Goal: Information Seeking & Learning: Learn about a topic

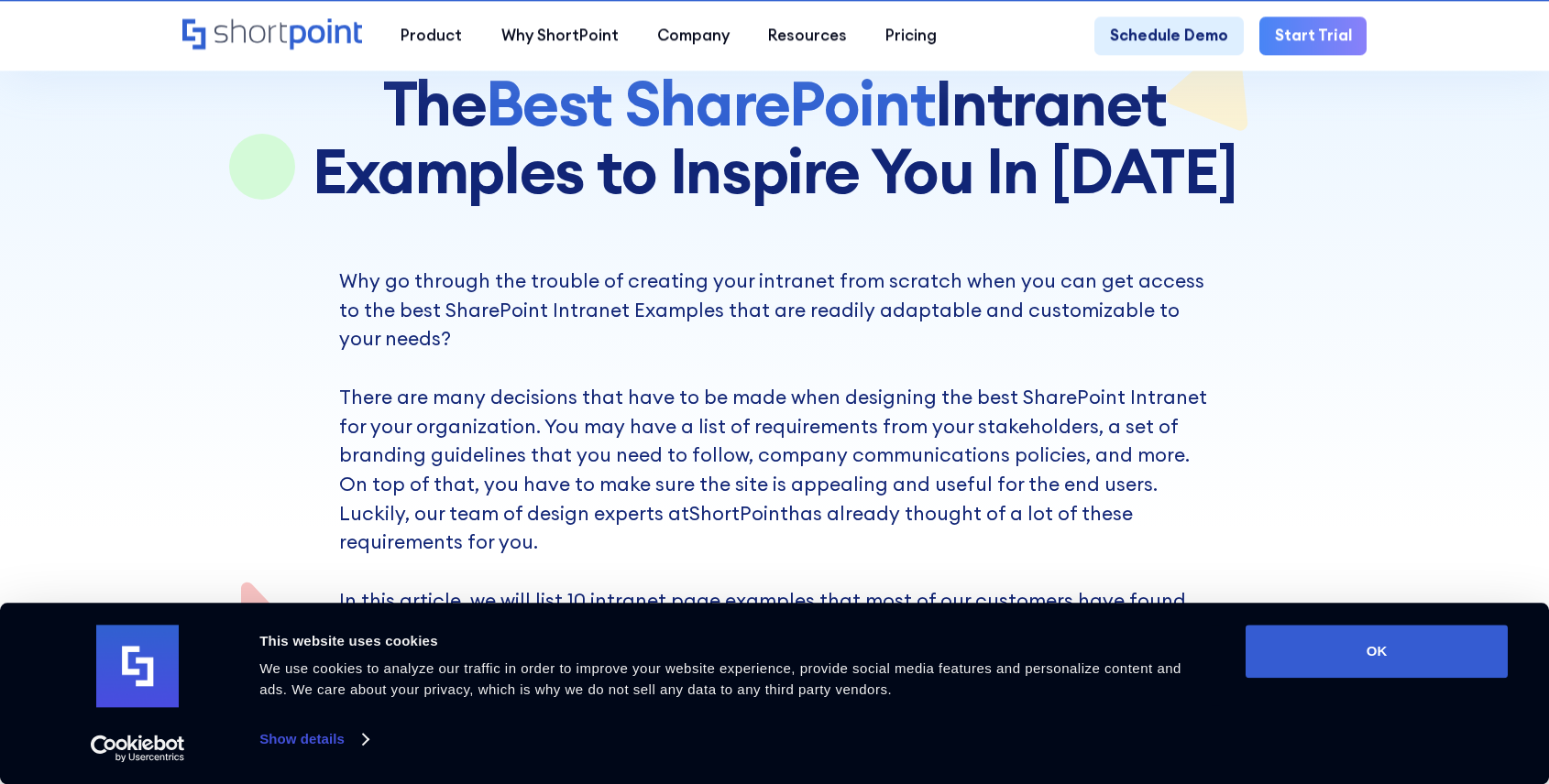
scroll to position [293, 0]
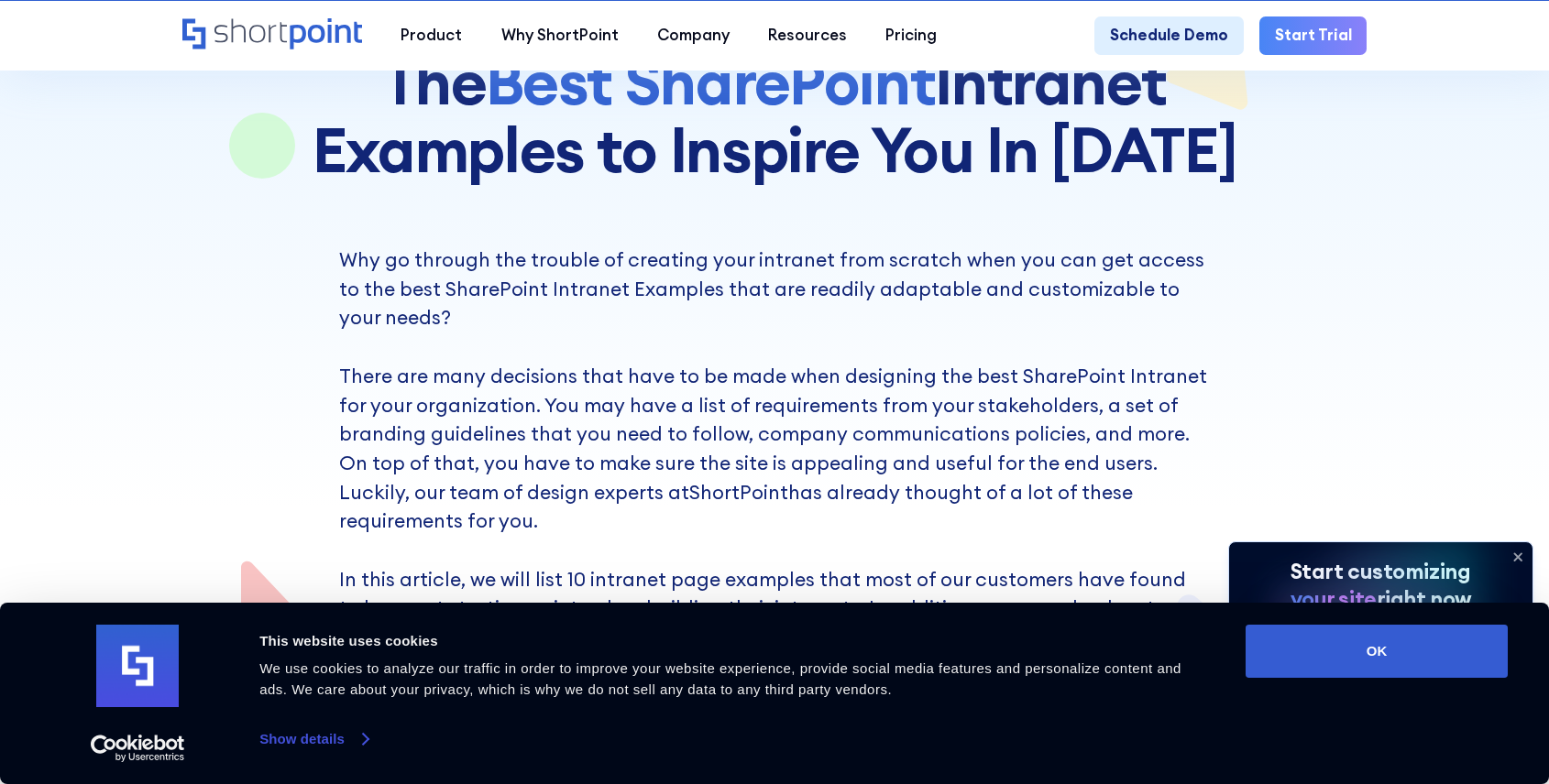
click at [277, 737] on link "Show details" at bounding box center [313, 739] width 108 height 28
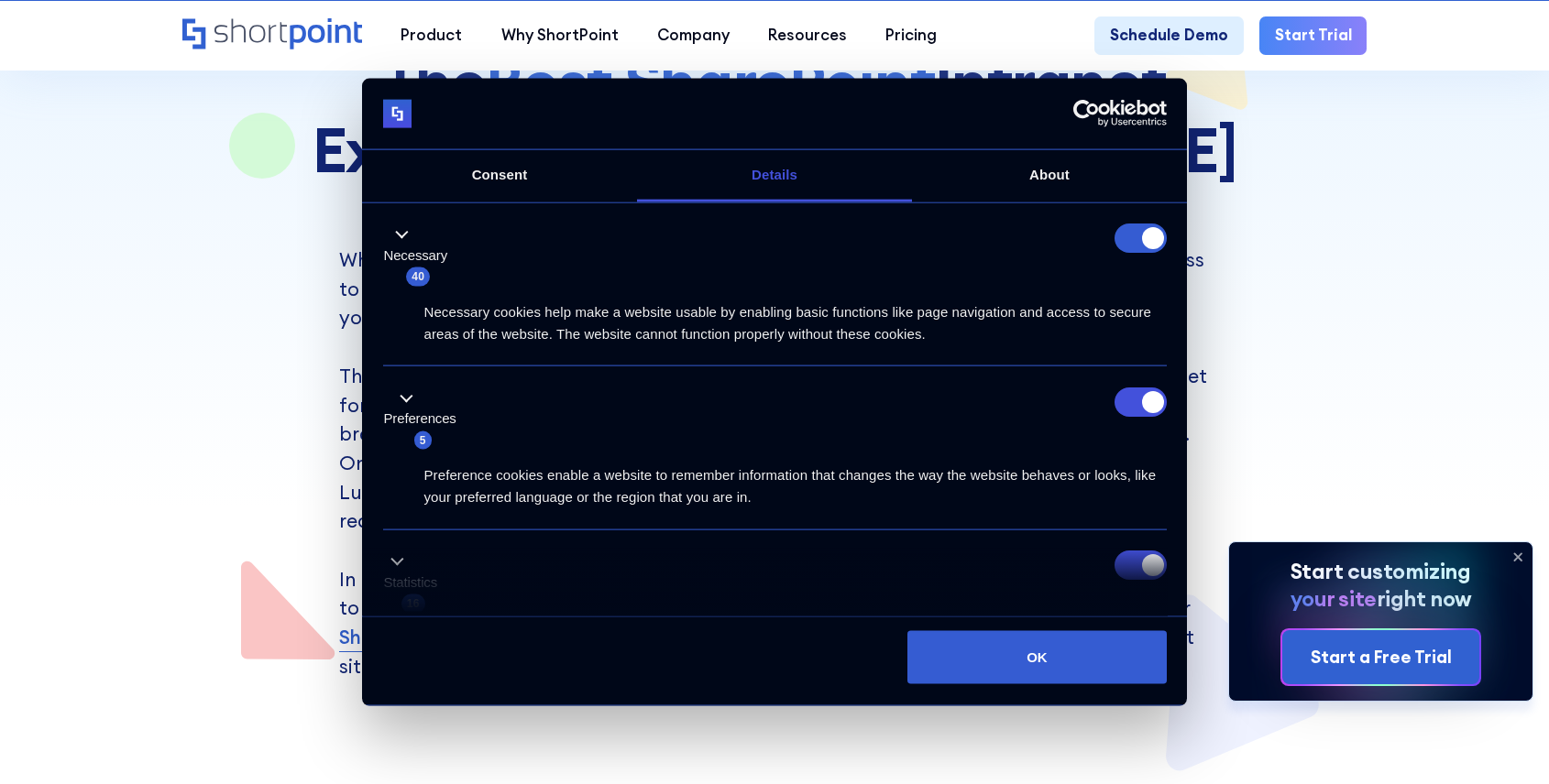
click at [1126, 421] on div "Preferences 5" at bounding box center [774, 419] width 783 height 64
click at [1135, 396] on input "Preferences" at bounding box center [1141, 401] width 52 height 29
checkbox input "false"
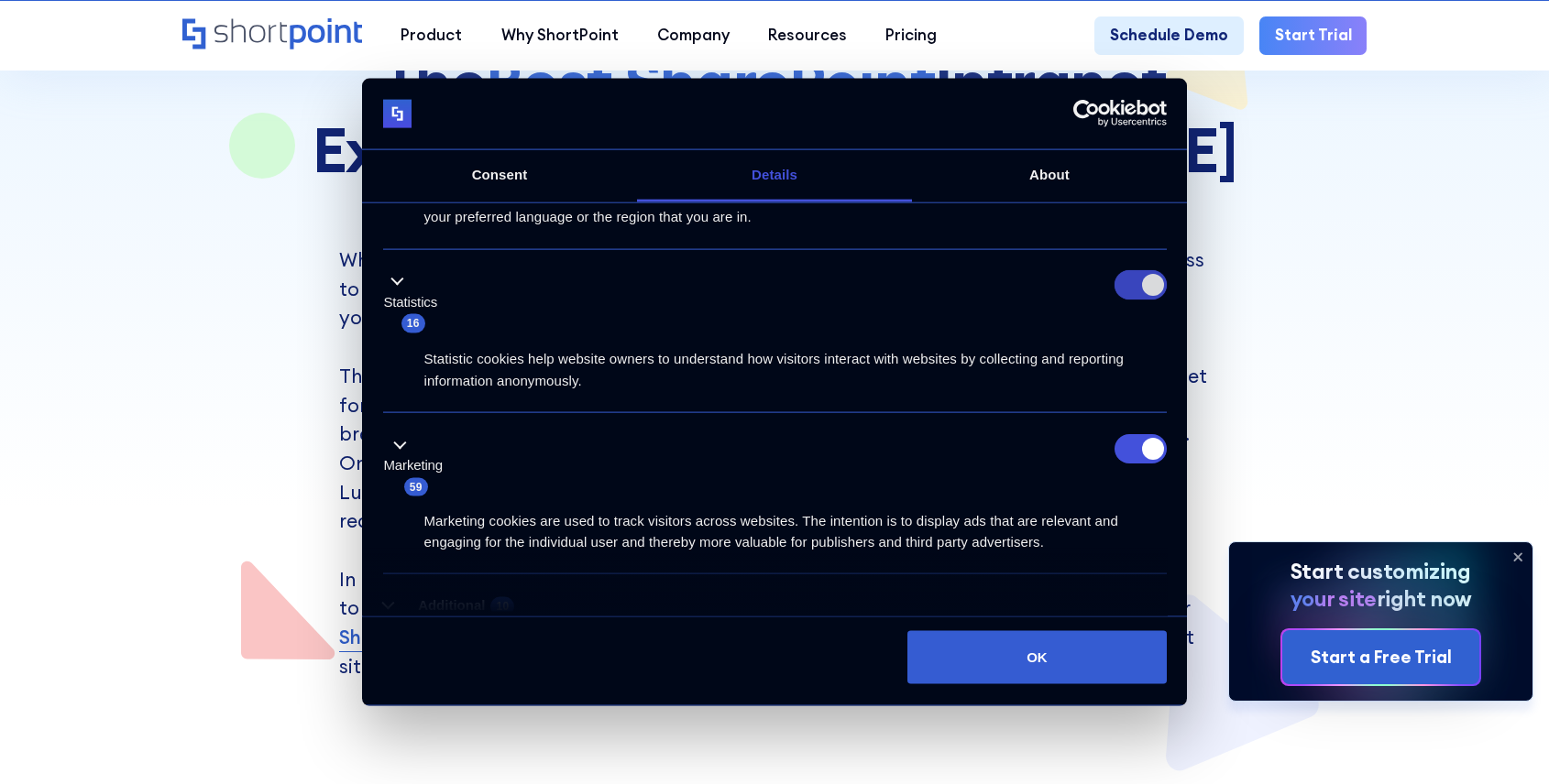
click at [1140, 298] on input "Statistics" at bounding box center [1141, 284] width 52 height 29
checkbox input "false"
click at [1128, 449] on input "Marketing" at bounding box center [1141, 447] width 52 height 29
checkbox input "false"
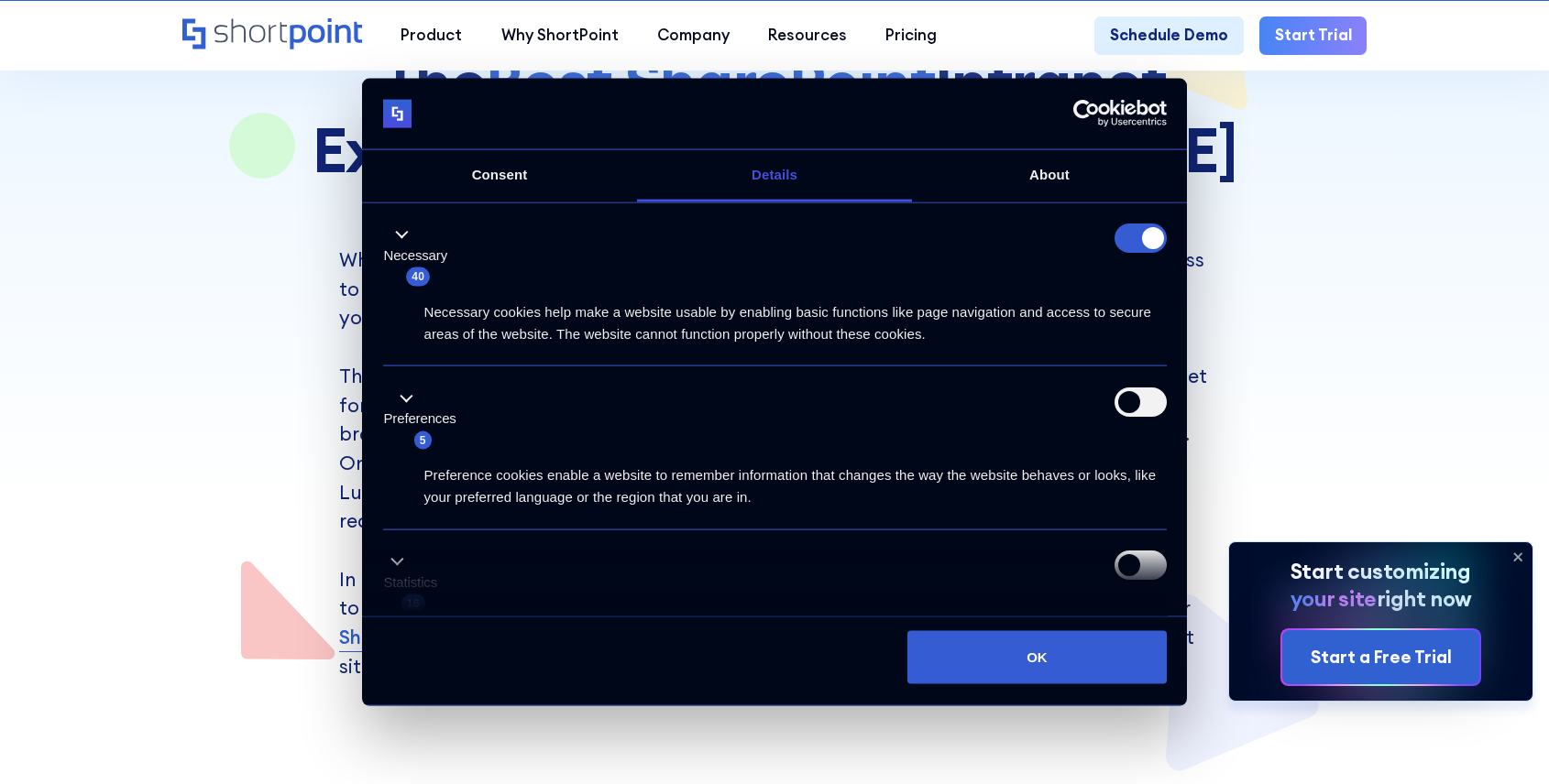
scroll to position [0, 0]
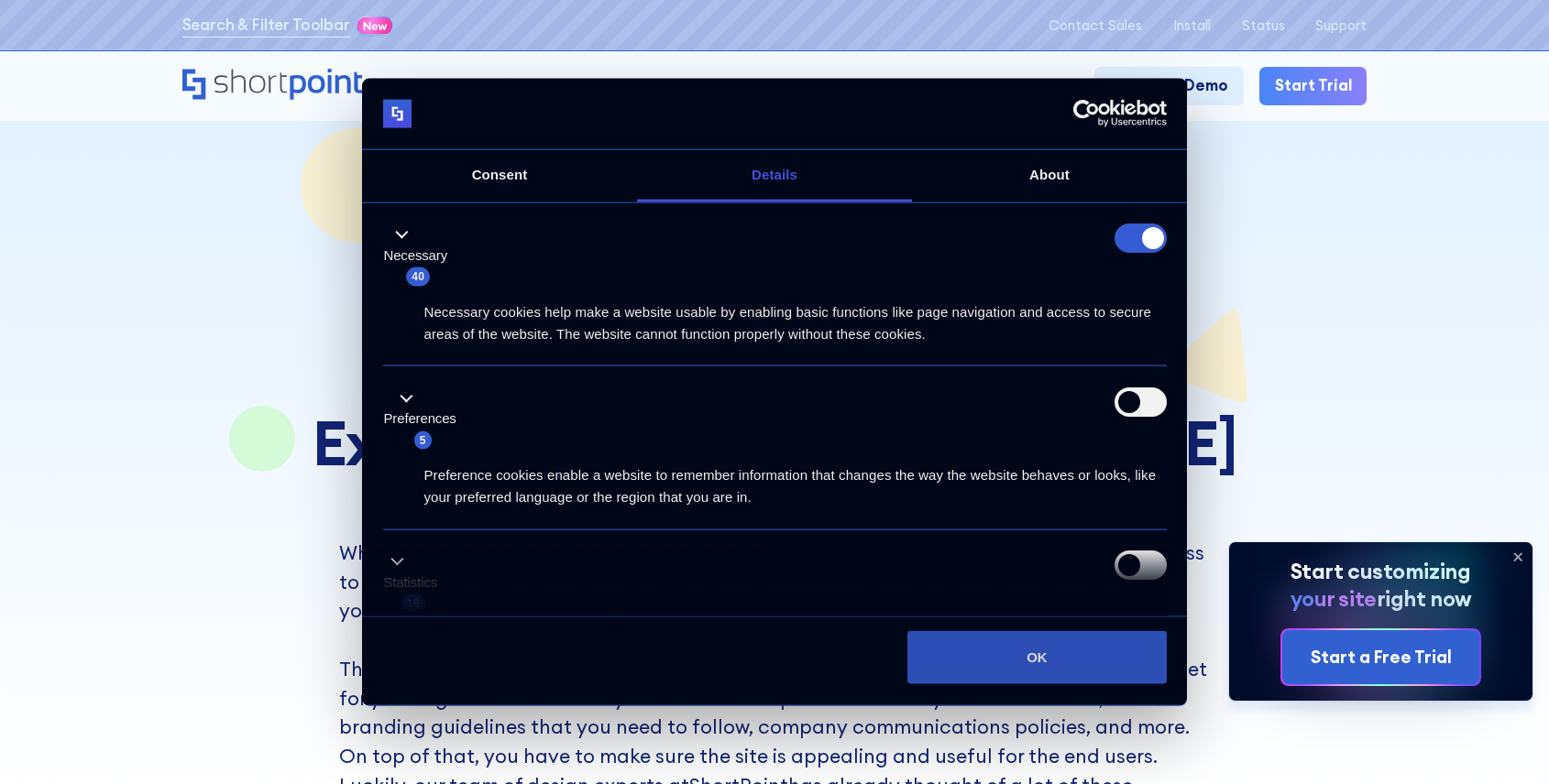
click at [1042, 669] on button "OK" at bounding box center [1036, 657] width 258 height 53
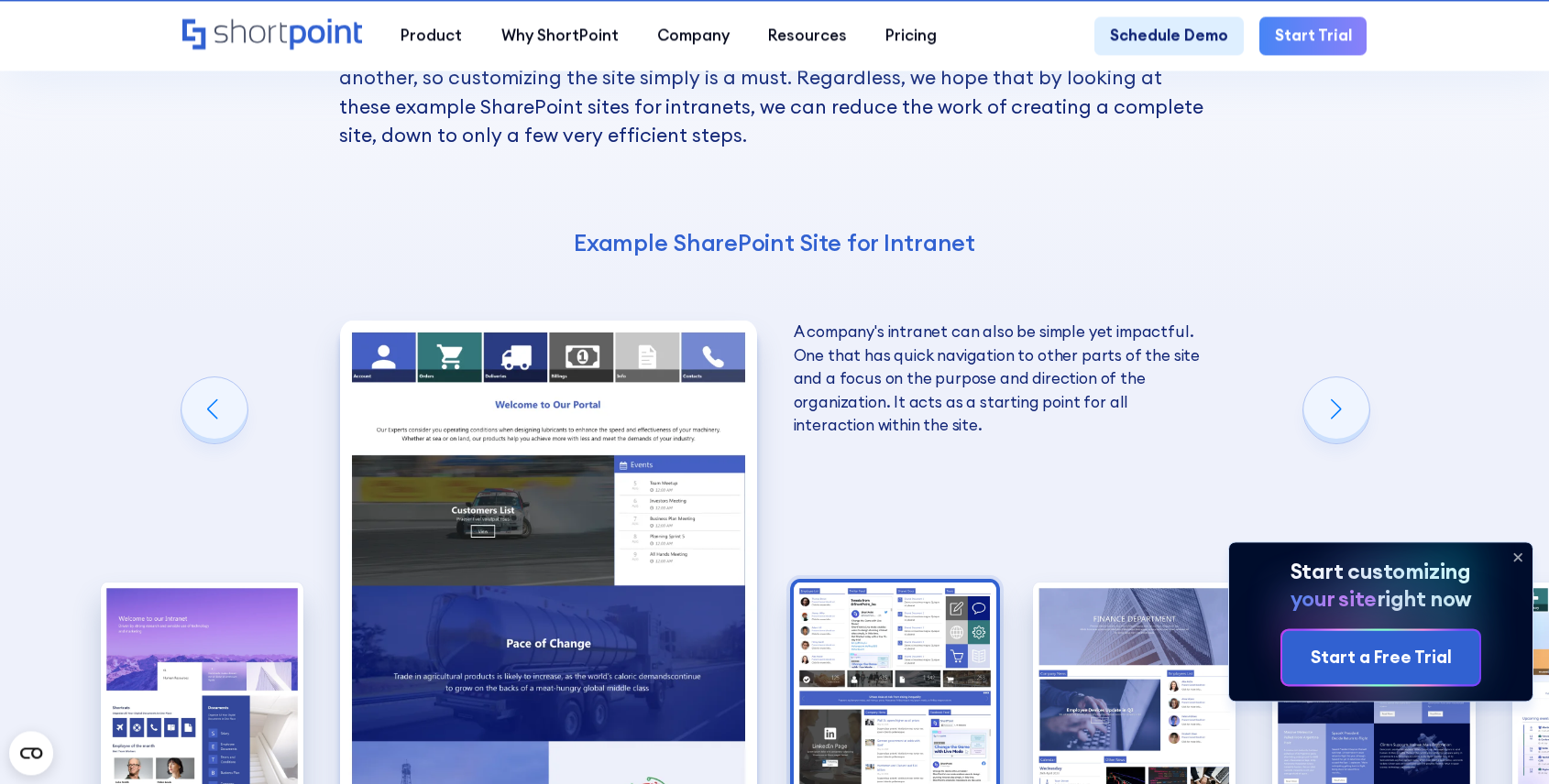
scroll to position [2616, 0]
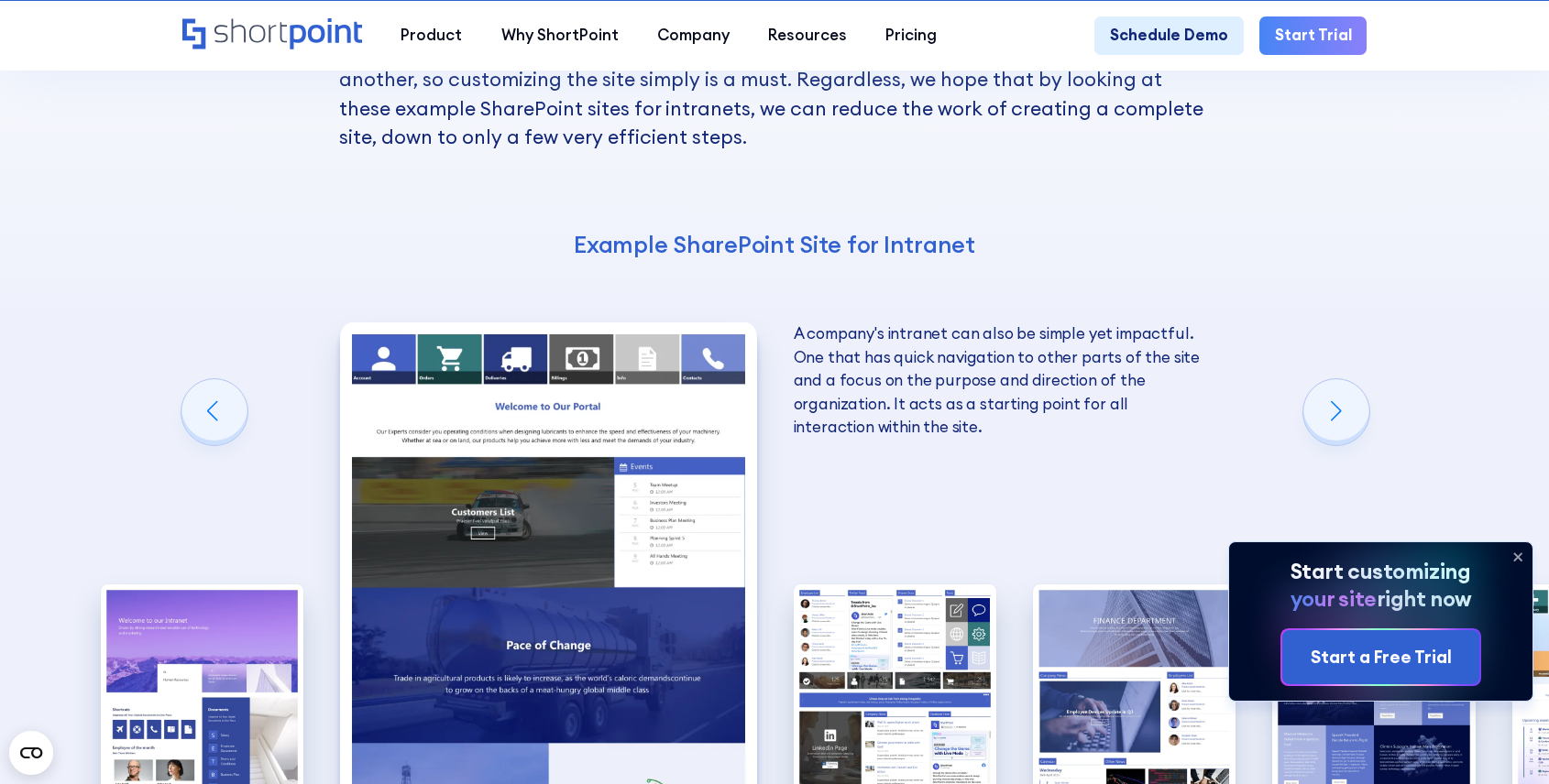
click at [553, 463] on img "2 / 10" at bounding box center [548, 578] width 416 height 512
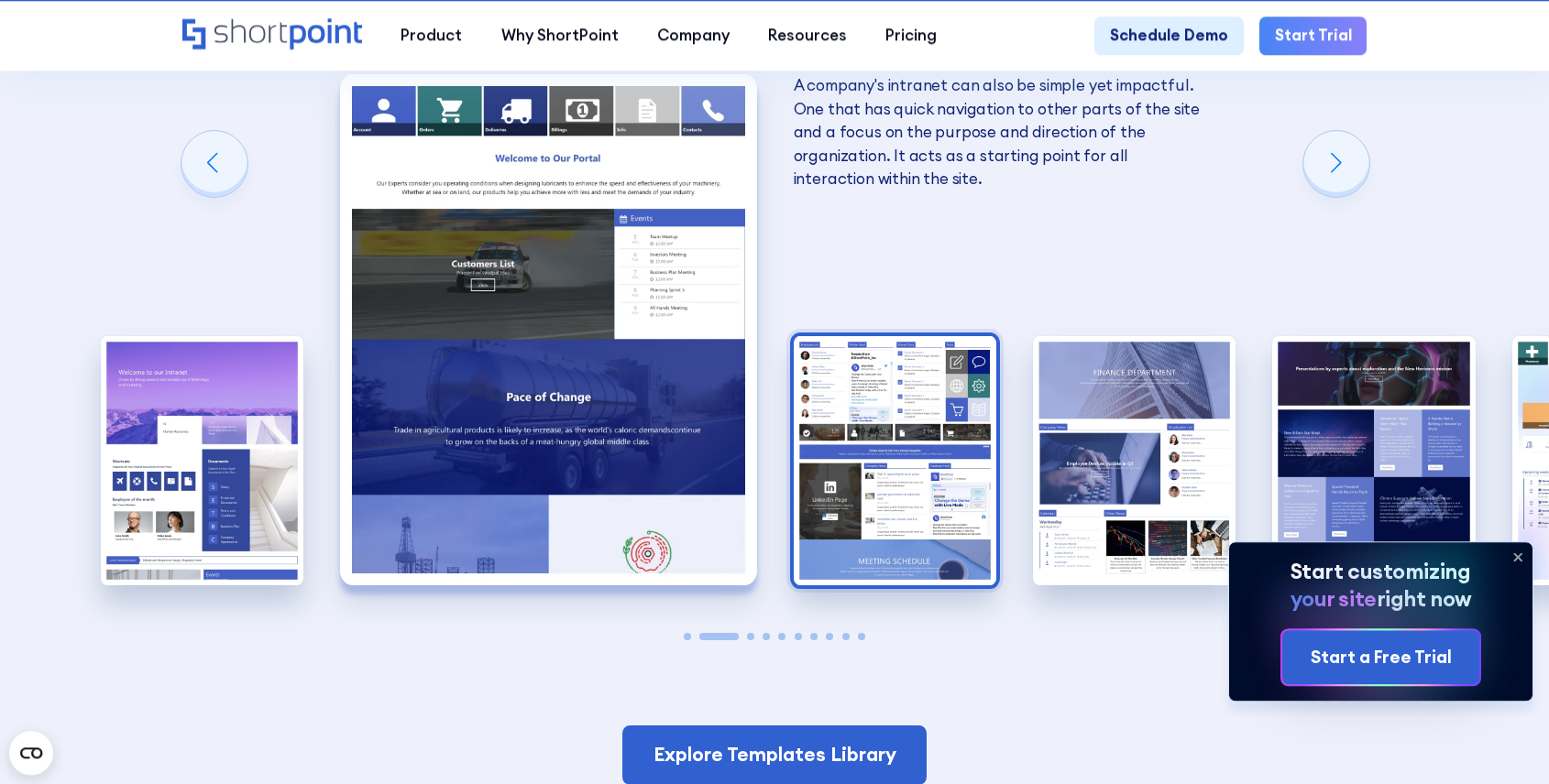
scroll to position [2897, 0]
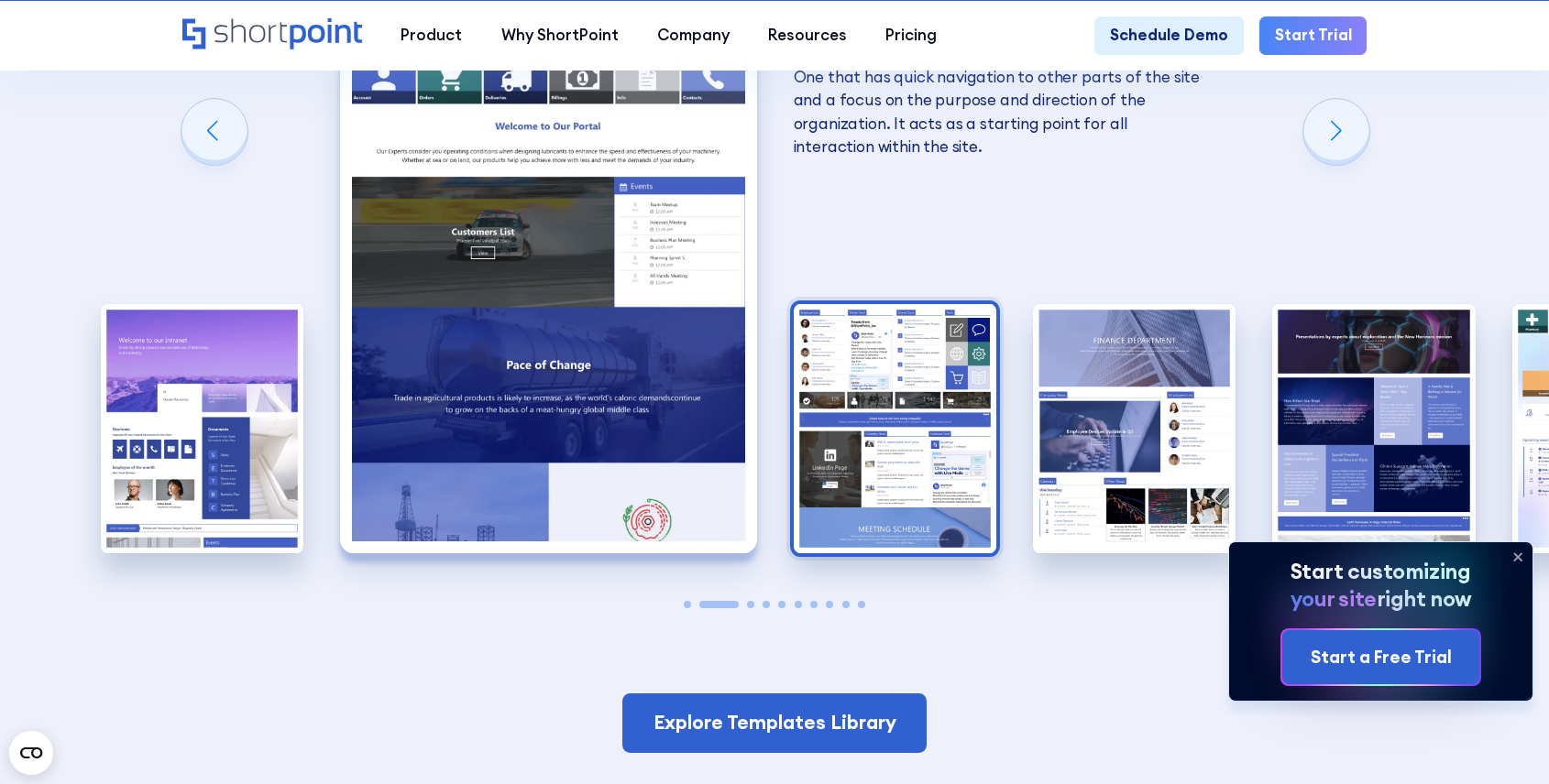
click at [890, 365] on img "3 / 10" at bounding box center [894, 429] width 203 height 249
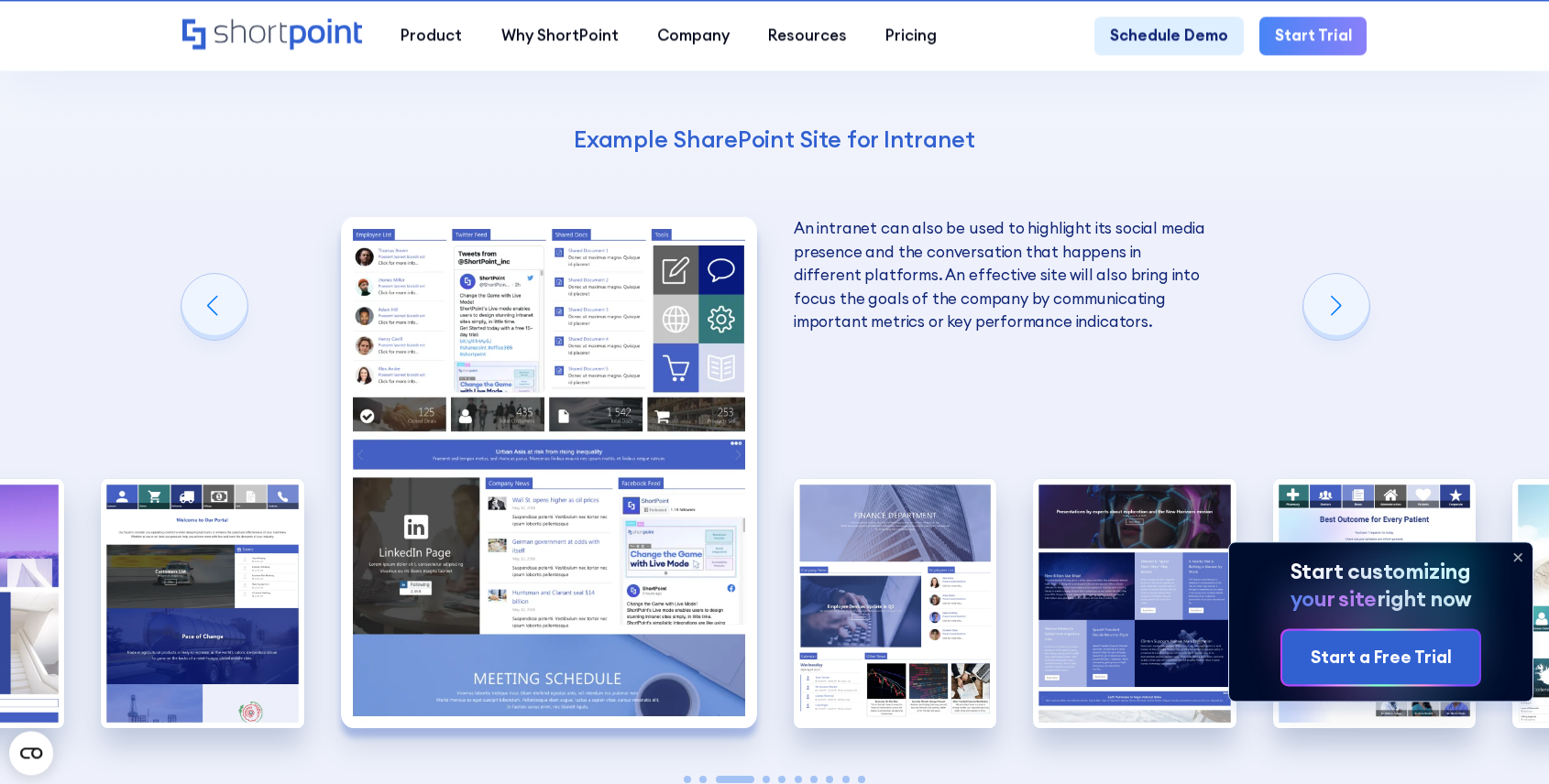
scroll to position [2710, 0]
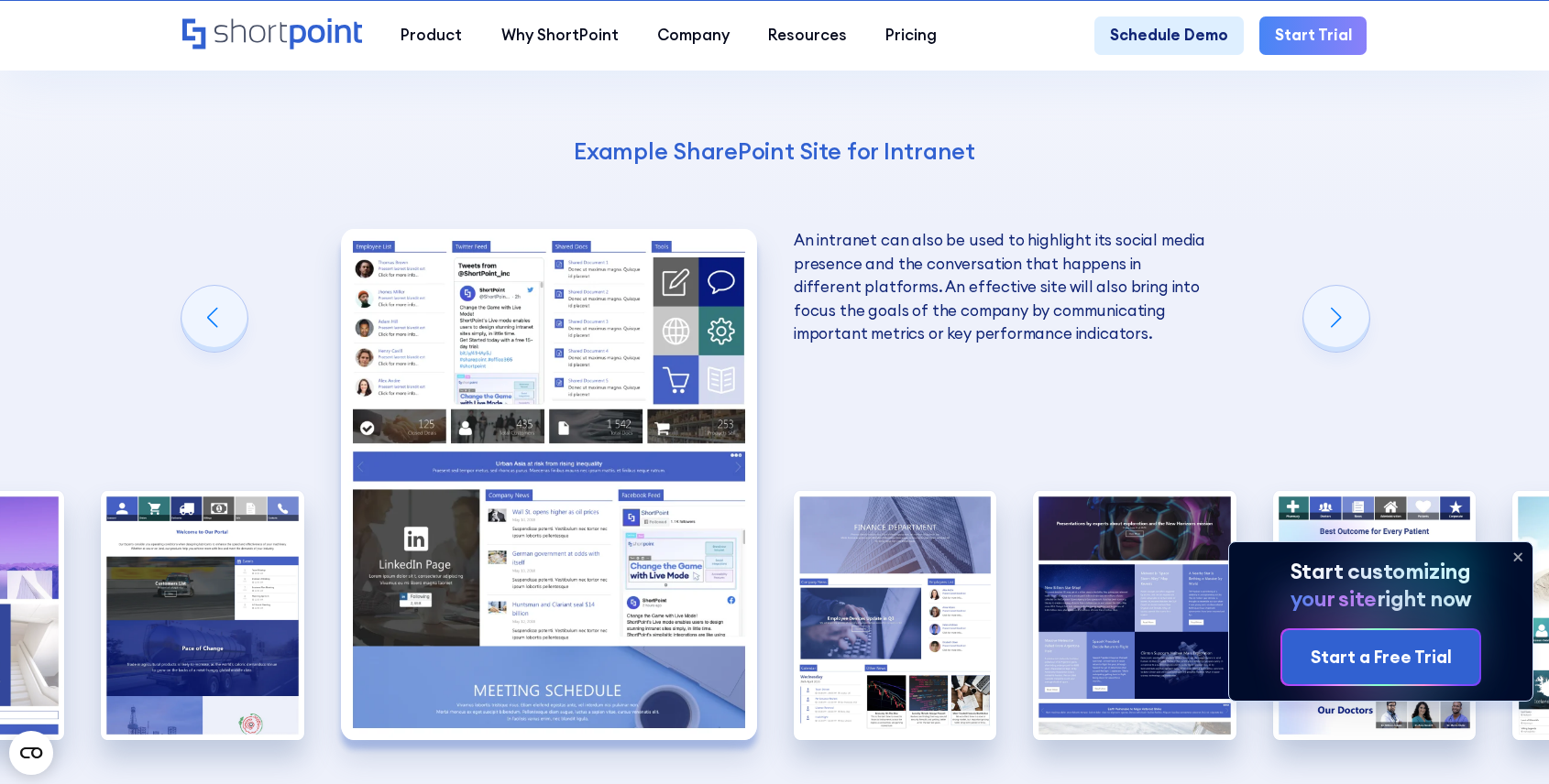
click at [611, 296] on img "3 / 10" at bounding box center [549, 485] width 416 height 512
click at [1044, 501] on img "5 / 10" at bounding box center [1134, 615] width 203 height 249
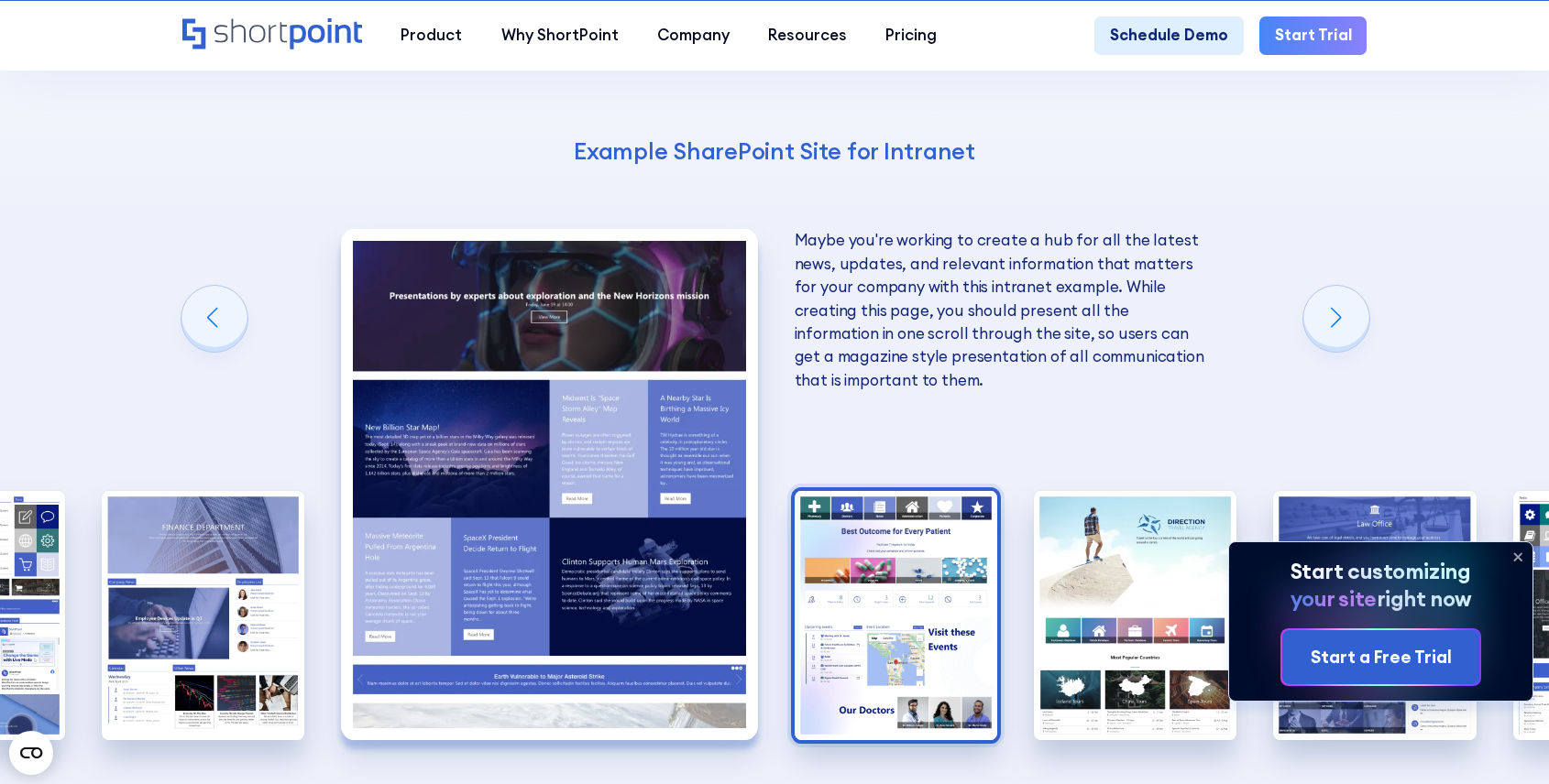
click at [882, 491] on img "6 / 10" at bounding box center [895, 615] width 203 height 249
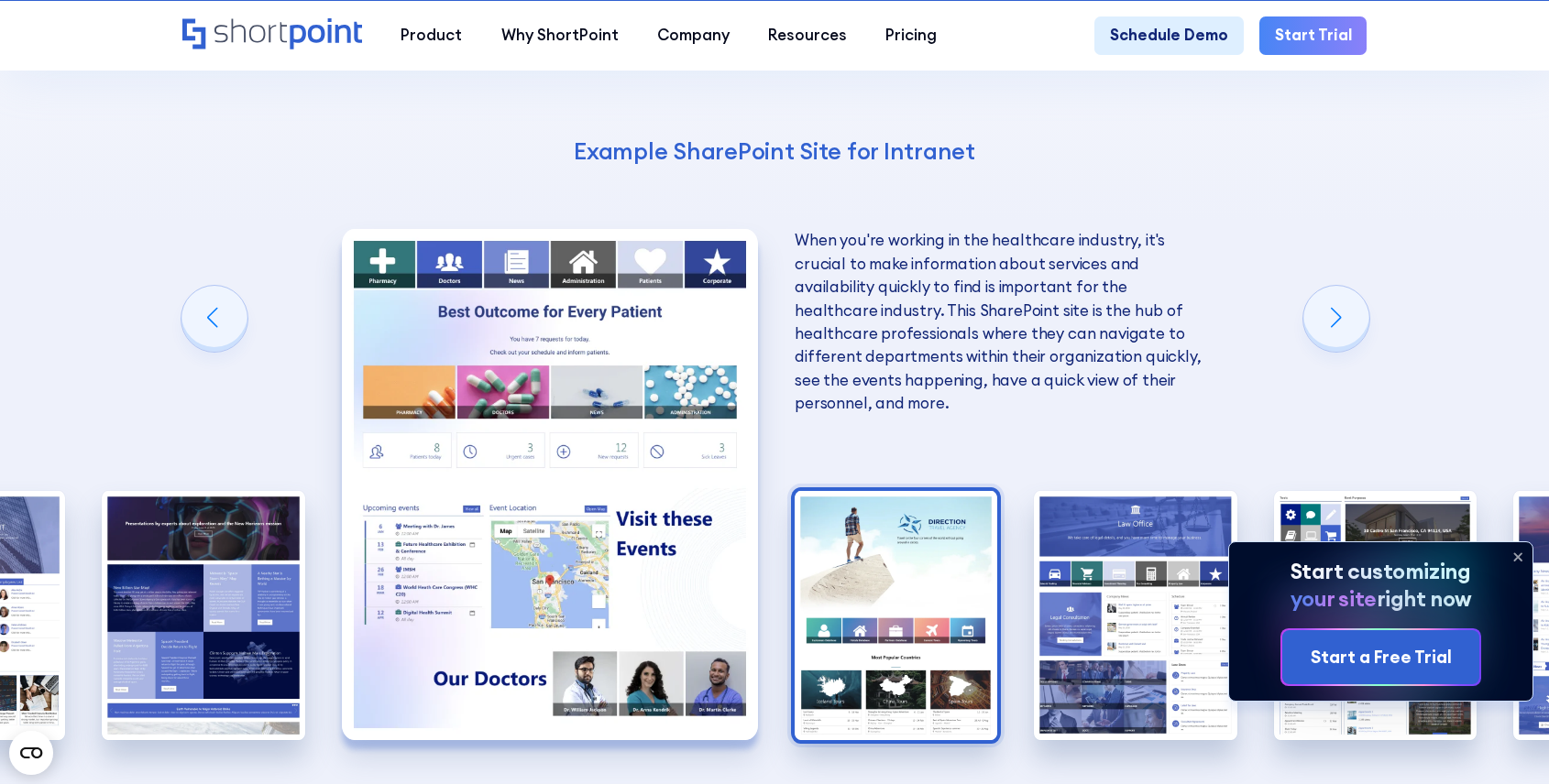
click at [888, 493] on img "7 / 10" at bounding box center [895, 615] width 203 height 249
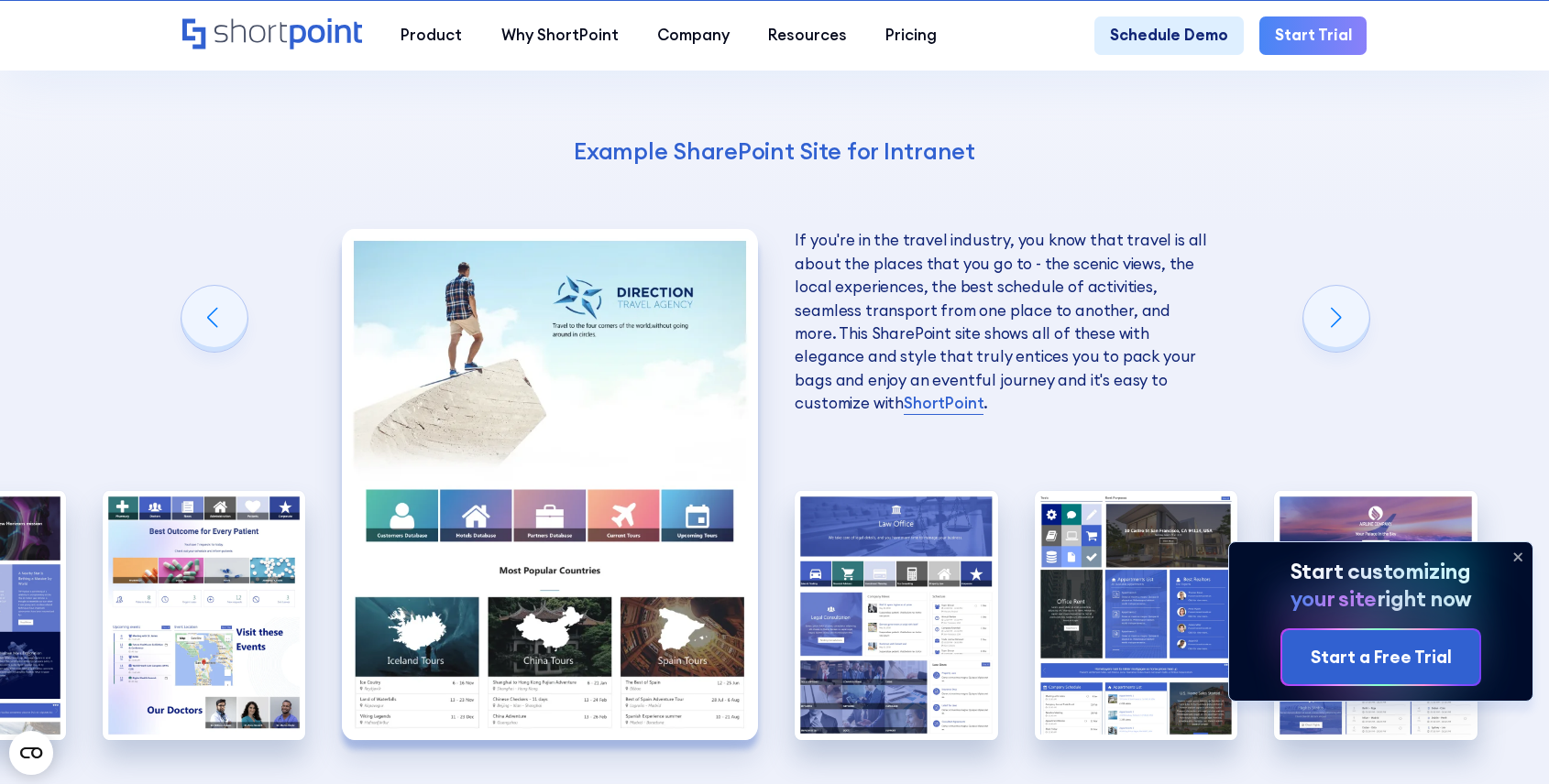
click at [888, 493] on img "8 / 10" at bounding box center [895, 615] width 203 height 249
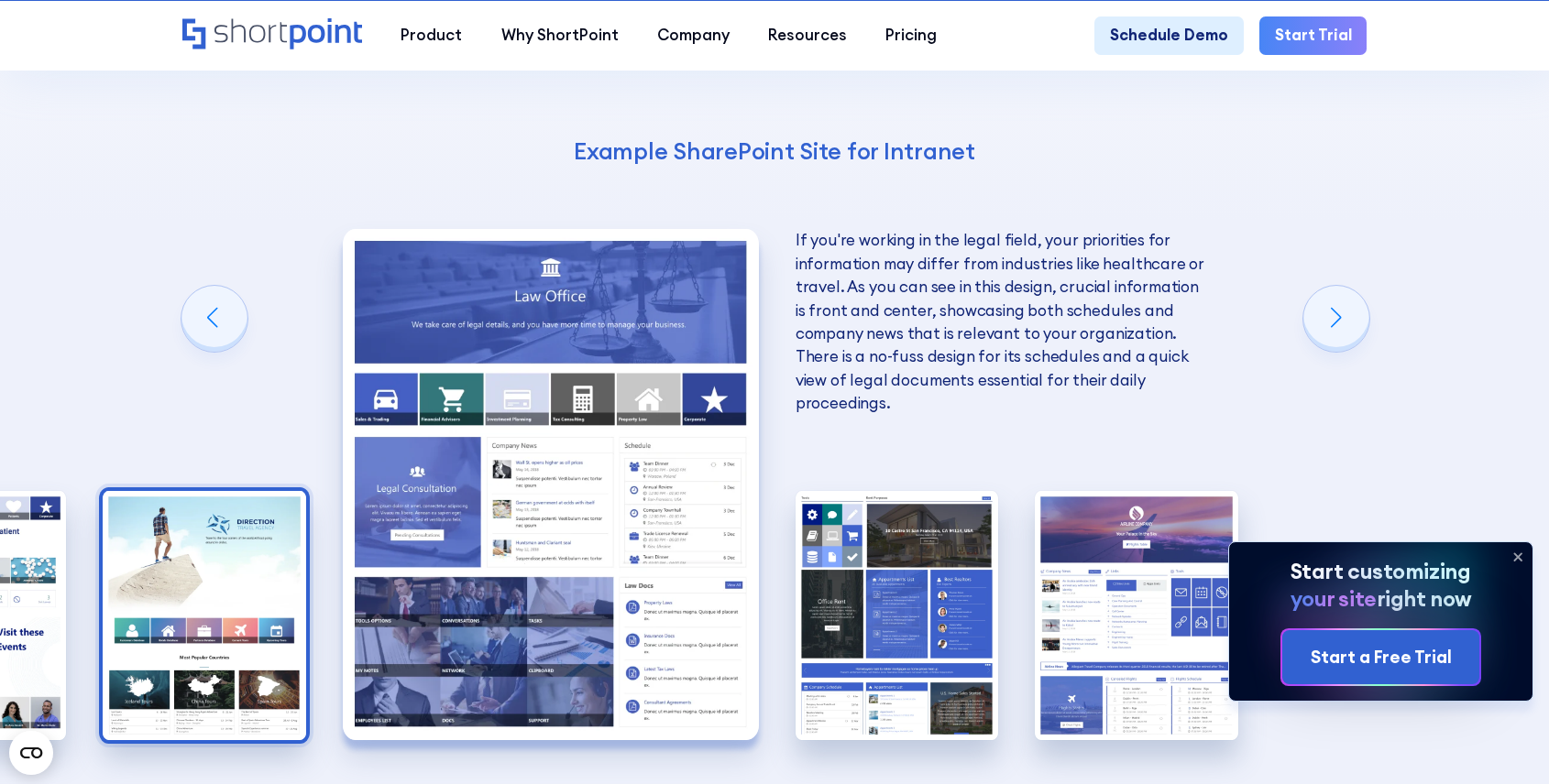
click at [888, 493] on img "9 / 10" at bounding box center [896, 615] width 203 height 249
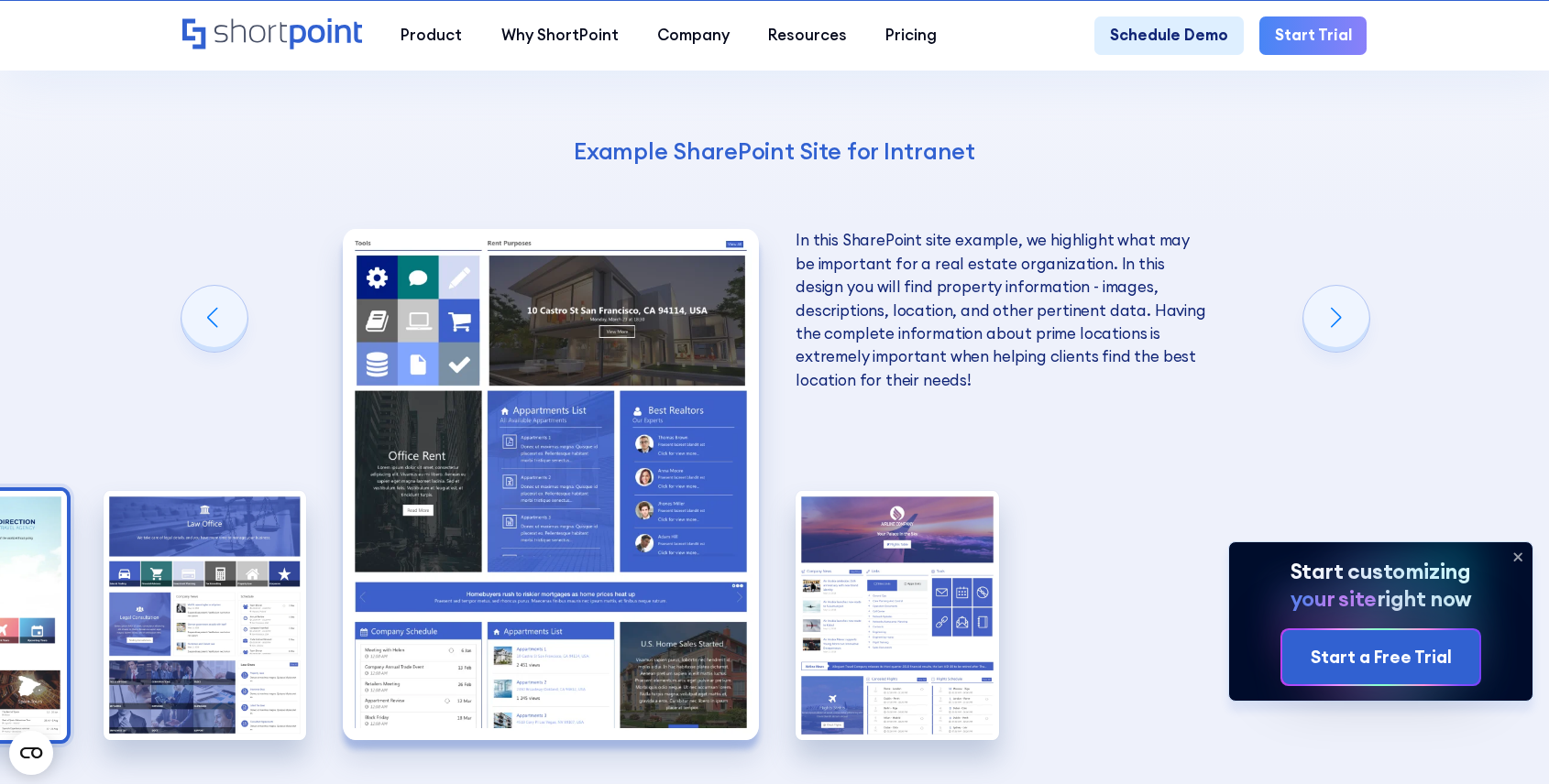
click at [888, 493] on img "10 / 10" at bounding box center [896, 615] width 203 height 249
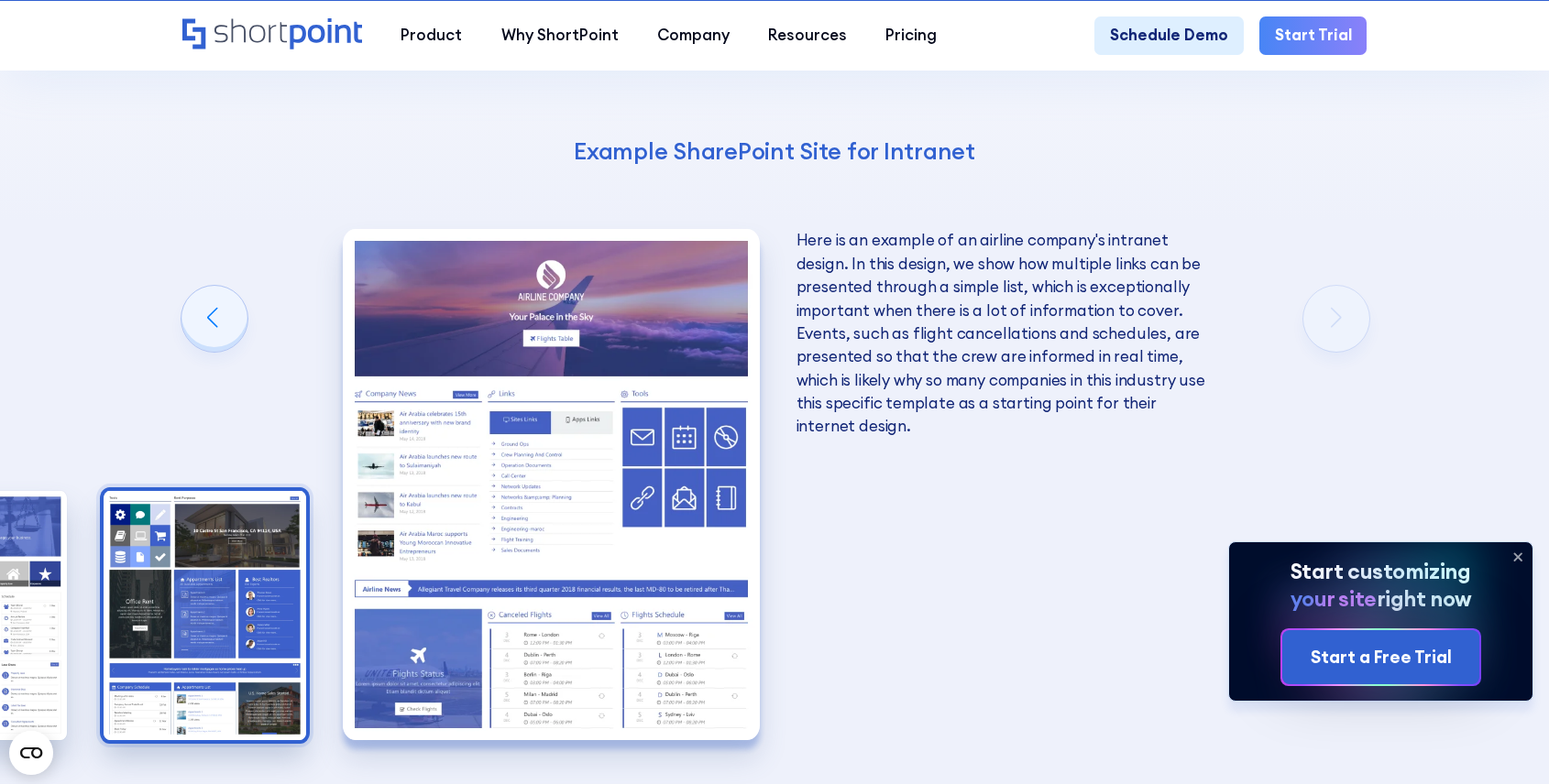
click at [176, 511] on img "9 / 10" at bounding box center [205, 615] width 203 height 249
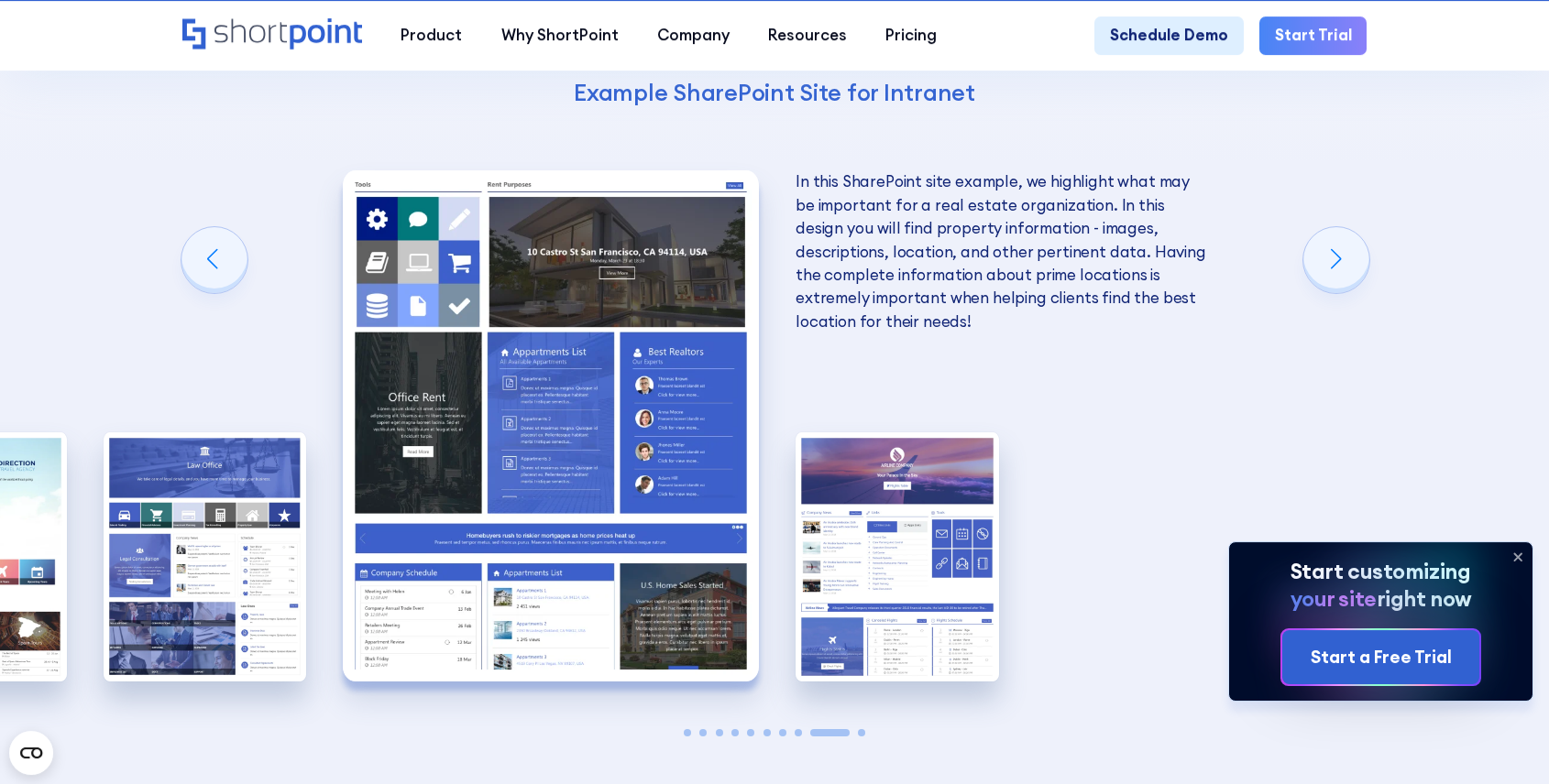
scroll to position [2804, 0]
